Goal: Obtain resource: Obtain resource

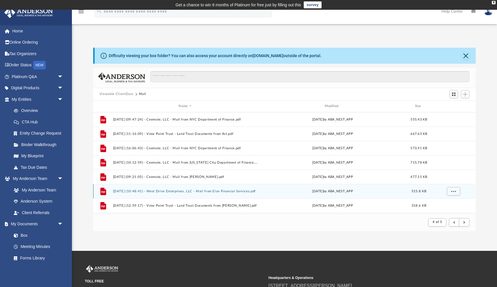
scroll to position [113, 382]
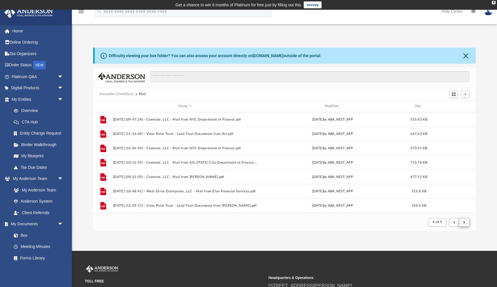
click at [463, 221] on span "submit" at bounding box center [464, 222] width 2 height 3
click at [464, 223] on span "submit" at bounding box center [464, 222] width 2 height 3
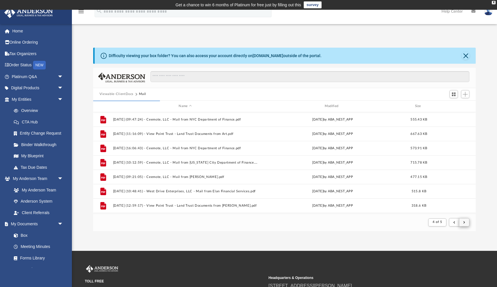
click at [464, 223] on span "submit" at bounding box center [464, 222] width 2 height 3
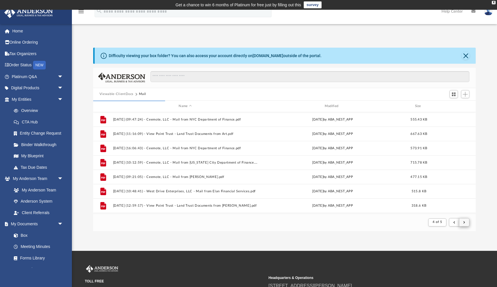
click at [464, 223] on span "submit" at bounding box center [464, 222] width 2 height 3
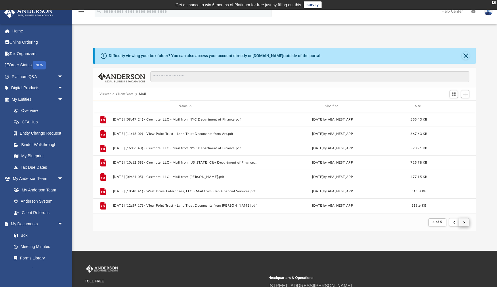
click at [464, 223] on span "submit" at bounding box center [464, 222] width 2 height 3
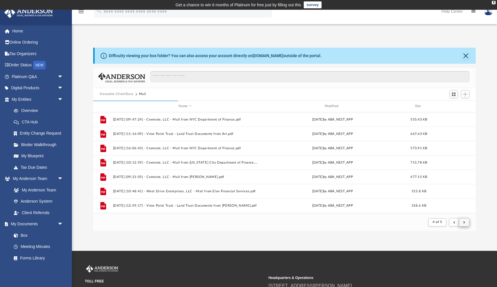
click at [464, 223] on span "submit" at bounding box center [464, 222] width 2 height 3
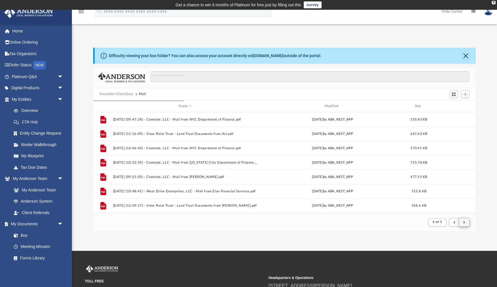
click at [464, 223] on span "submit" at bounding box center [464, 222] width 2 height 3
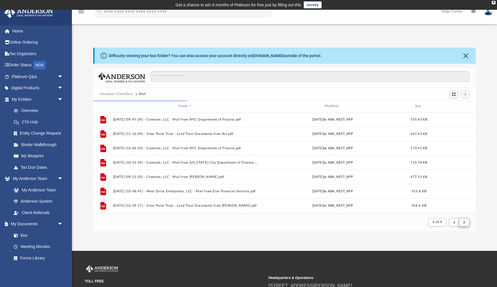
click at [464, 223] on span "submit" at bounding box center [464, 222] width 2 height 3
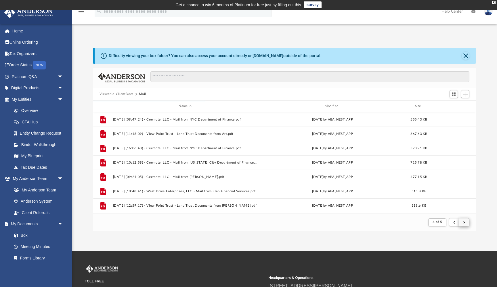
click at [464, 223] on span "submit" at bounding box center [464, 222] width 2 height 3
click at [464, 224] on span "submit" at bounding box center [464, 222] width 2 height 3
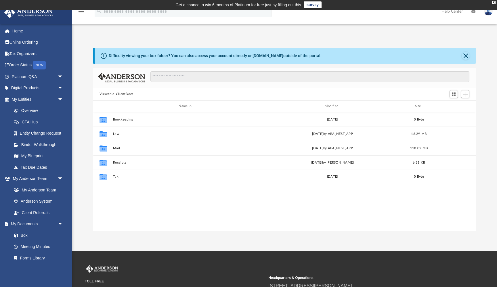
scroll to position [131, 382]
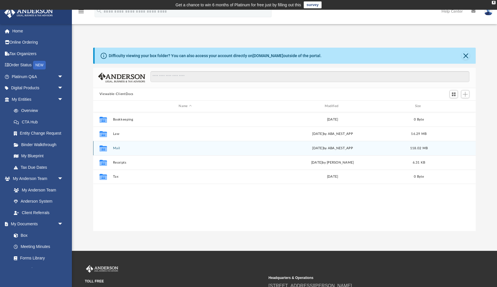
click at [117, 148] on button "Mail" at bounding box center [185, 149] width 145 height 4
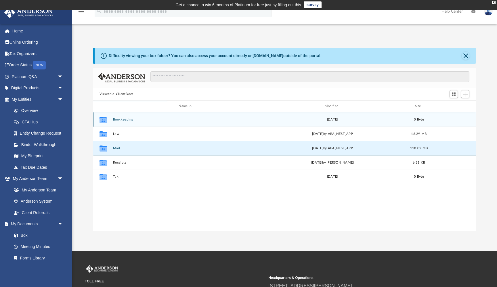
scroll to position [113, 382]
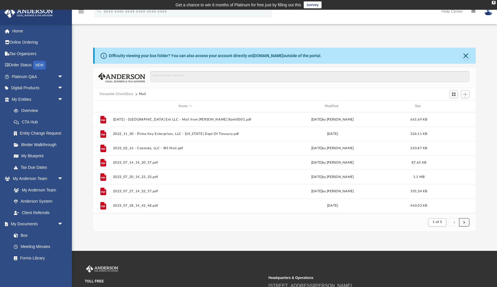
click at [462, 224] on button "submit" at bounding box center [464, 222] width 10 height 8
click at [466, 222] on button "submit" at bounding box center [464, 222] width 10 height 8
click at [464, 224] on span "submit" at bounding box center [464, 222] width 2 height 3
click at [464, 221] on span "submit" at bounding box center [464, 222] width 2 height 3
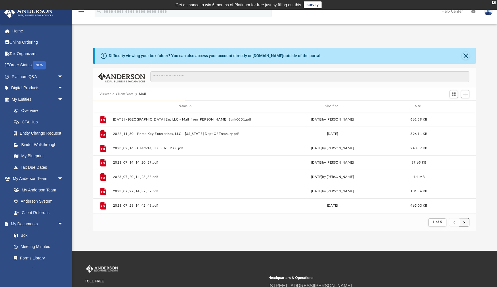
click at [464, 224] on span "submit" at bounding box center [464, 222] width 2 height 3
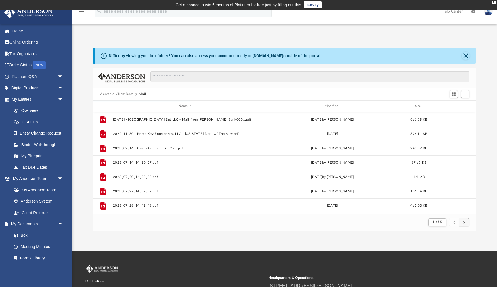
click at [464, 224] on span "submit" at bounding box center [464, 222] width 2 height 3
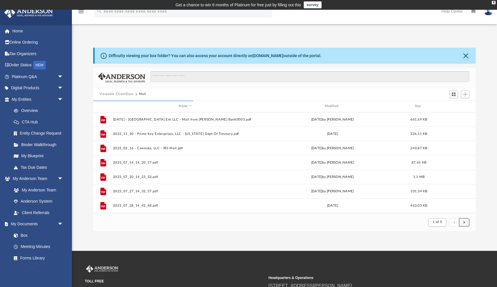
click at [464, 224] on span "submit" at bounding box center [464, 222] width 2 height 3
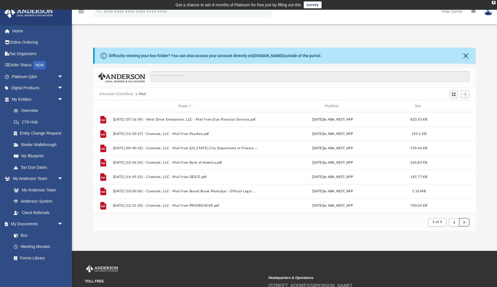
click at [464, 222] on span "submit" at bounding box center [464, 222] width 2 height 3
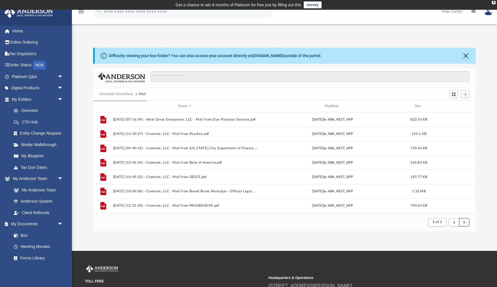
click at [464, 222] on span "submit" at bounding box center [464, 222] width 2 height 3
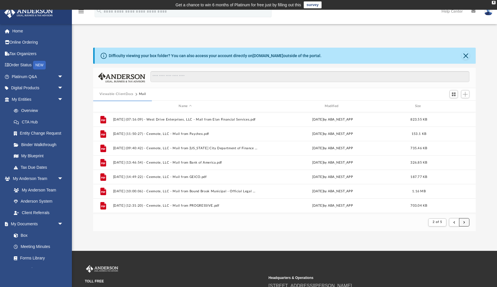
click at [464, 222] on span "submit" at bounding box center [464, 222] width 2 height 3
click at [438, 233] on div "App preneurlink@gmail.com Sign Out preneurlink@gmail.com Home Online Ordering T…" at bounding box center [248, 130] width 497 height 241
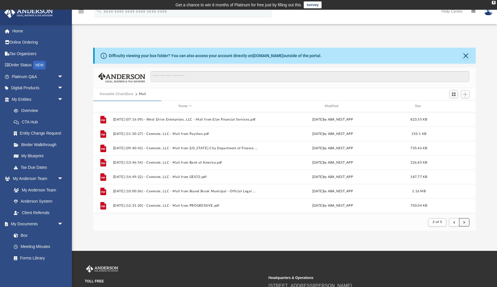
click at [463, 220] on button "submit" at bounding box center [464, 222] width 10 height 8
click at [466, 223] on button "submit" at bounding box center [464, 222] width 10 height 8
click at [465, 221] on span "submit" at bounding box center [464, 222] width 2 height 3
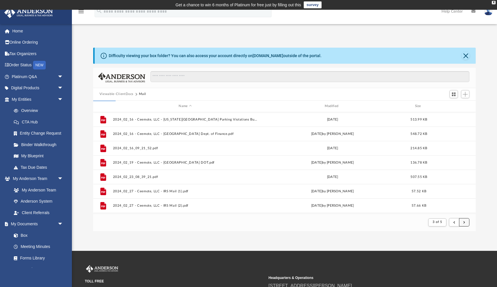
click at [465, 221] on span "submit" at bounding box center [464, 222] width 2 height 3
click at [465, 222] on button "submit" at bounding box center [464, 222] width 10 height 8
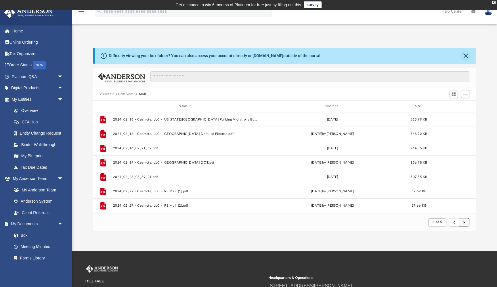
click at [465, 222] on button "submit" at bounding box center [464, 222] width 10 height 8
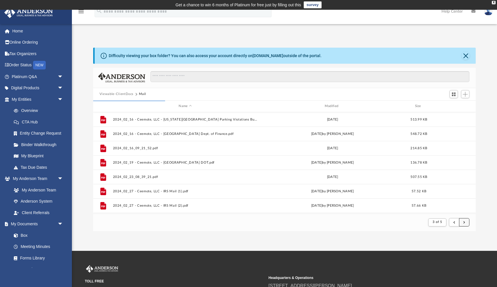
click at [465, 222] on button "submit" at bounding box center [464, 222] width 10 height 8
click at [465, 224] on span "submit" at bounding box center [464, 222] width 2 height 3
click at [465, 221] on span "submit" at bounding box center [464, 222] width 2 height 3
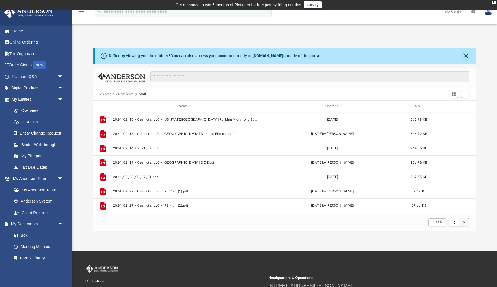
click at [465, 221] on span "submit" at bounding box center [464, 222] width 2 height 3
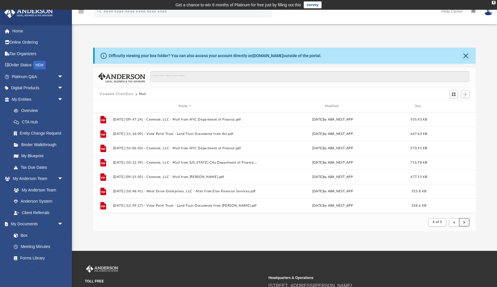
click at [465, 222] on span "submit" at bounding box center [464, 222] width 2 height 3
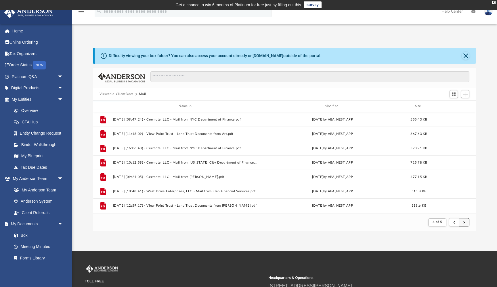
click at [465, 222] on span "submit" at bounding box center [464, 222] width 2 height 3
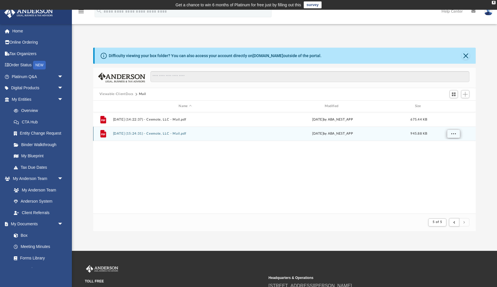
click at [454, 134] on span "More options" at bounding box center [453, 133] width 5 height 3
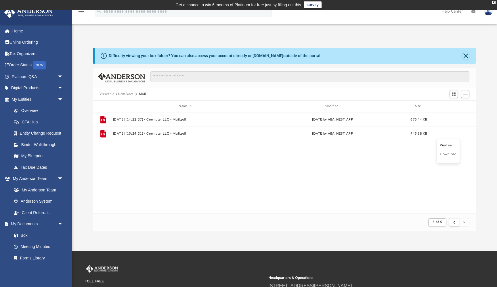
click at [448, 143] on li "Preview" at bounding box center [447, 146] width 17 height 6
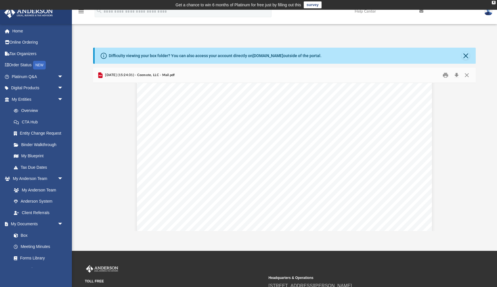
scroll to position [0, 0]
